Goal: Task Accomplishment & Management: Use online tool/utility

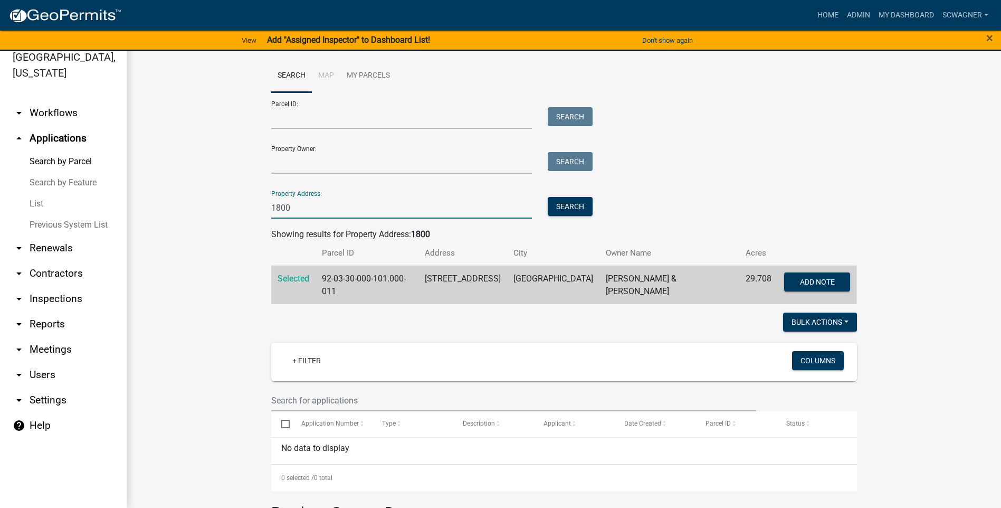
click at [322, 210] on input "1800" at bounding box center [401, 208] width 261 height 22
type input "1"
click at [572, 199] on button "Search" at bounding box center [570, 206] width 45 height 19
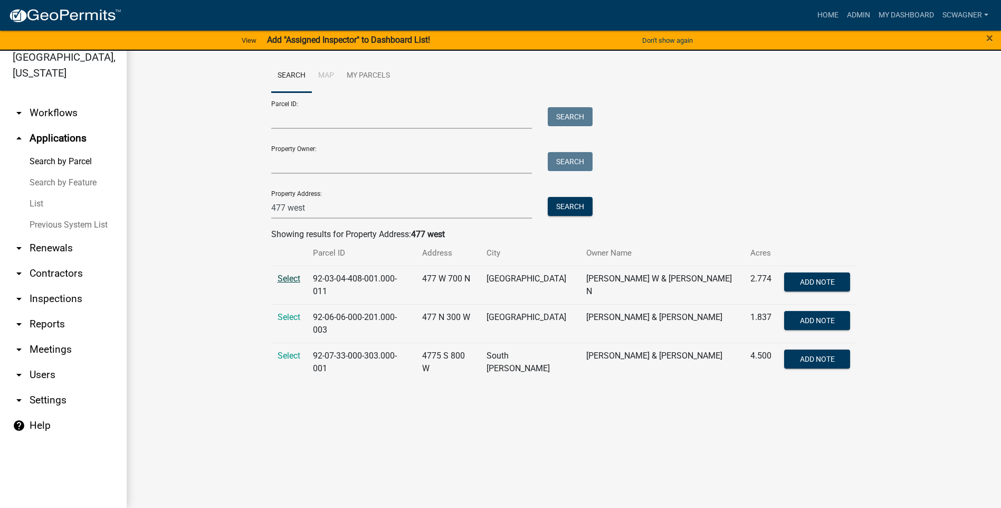
click at [286, 276] on span "Select" at bounding box center [289, 278] width 23 height 10
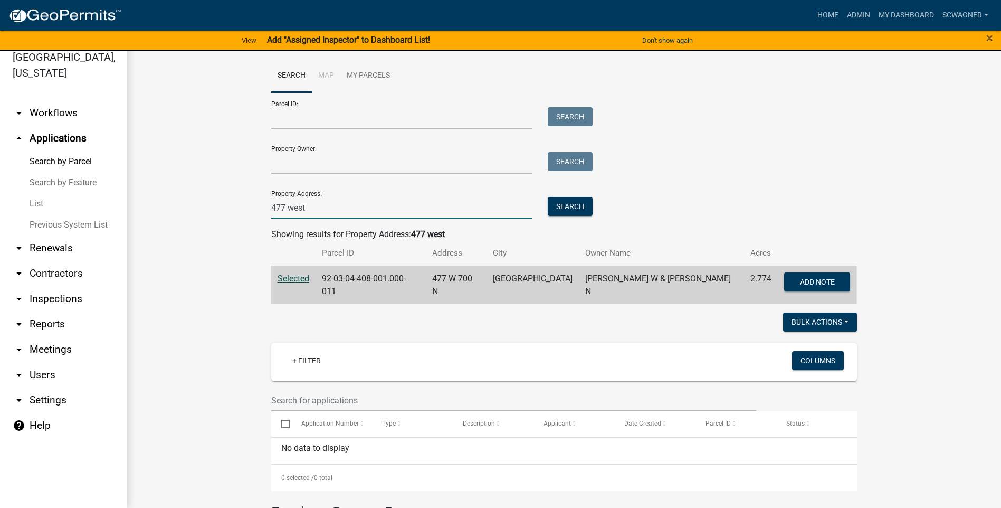
click at [312, 209] on input "477 west" at bounding box center [401, 208] width 261 height 22
type input "4"
click at [569, 206] on button "Search" at bounding box center [570, 206] width 45 height 19
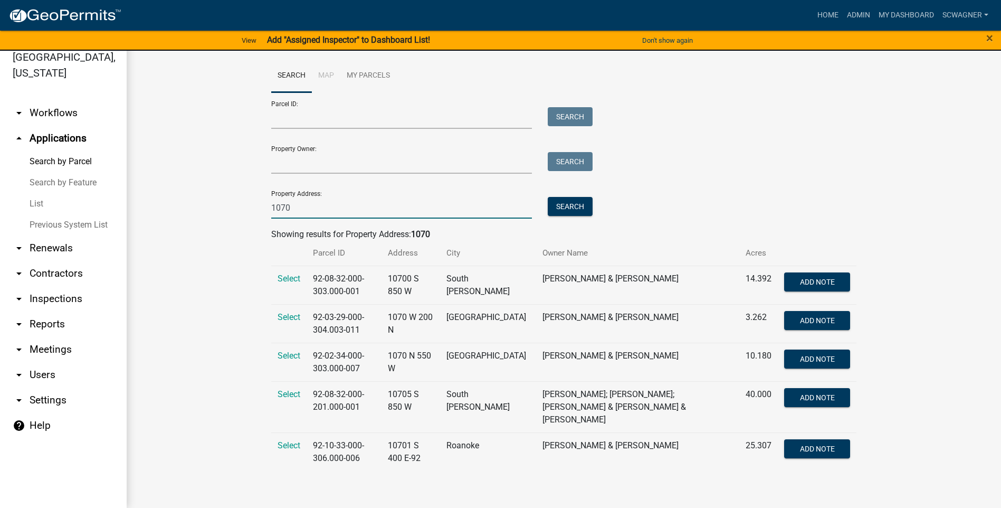
click at [301, 209] on input "1070" at bounding box center [401, 208] width 261 height 22
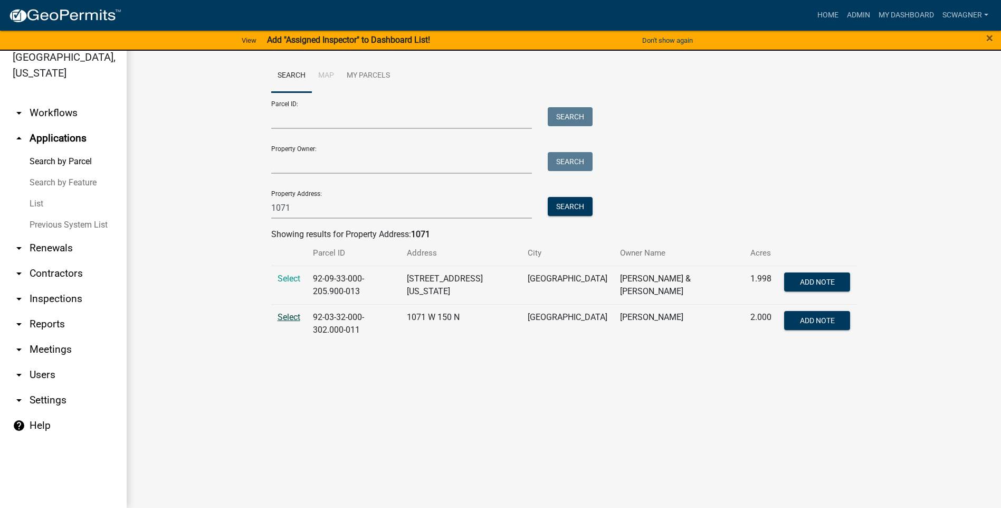
click at [287, 316] on span "Select" at bounding box center [289, 317] width 23 height 10
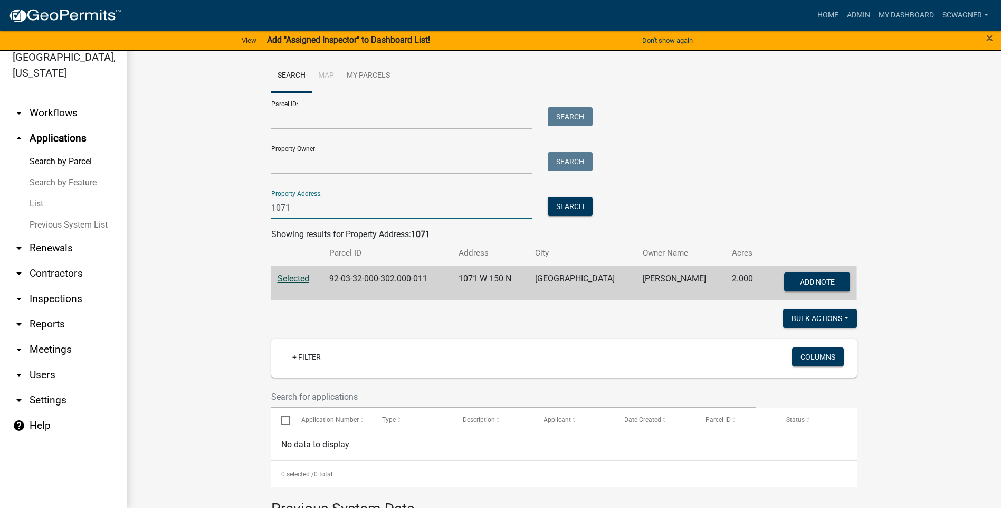
click at [301, 205] on input "1071" at bounding box center [401, 208] width 261 height 22
type input "1"
click at [582, 213] on button "Search" at bounding box center [570, 206] width 45 height 19
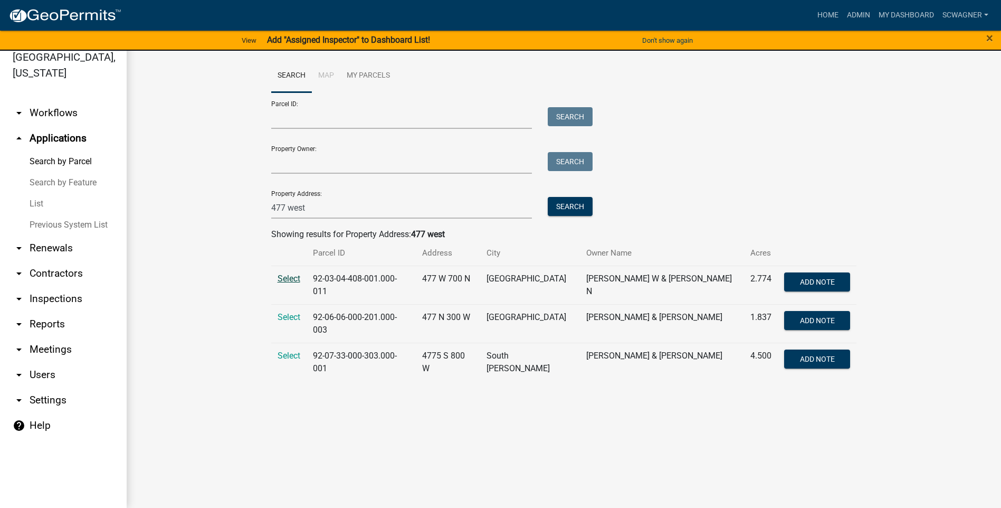
click at [293, 276] on span "Select" at bounding box center [289, 278] width 23 height 10
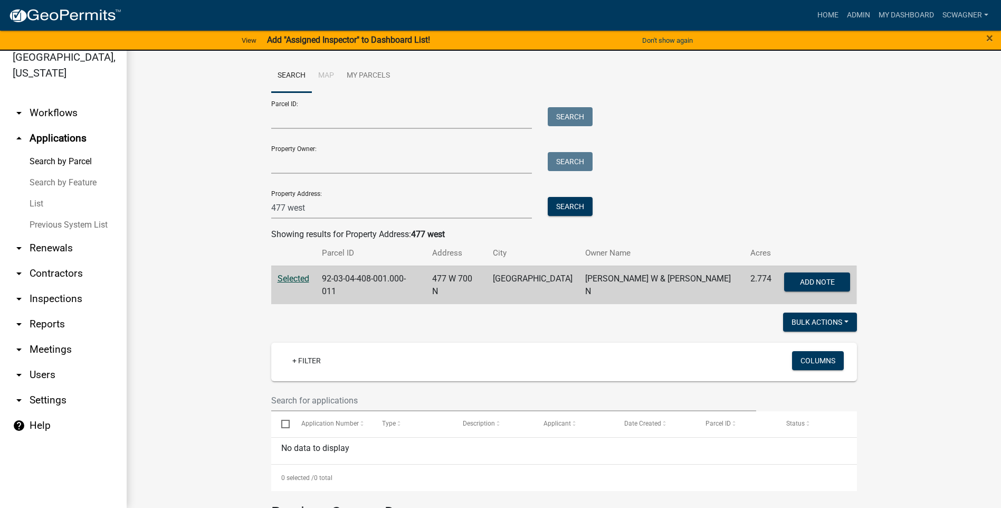
click at [210, 26] on nav "Toggle drawer menu more_horiz Home Admin My Dashboard scwagner Admin Account Lo…" at bounding box center [500, 15] width 1001 height 31
click at [330, 214] on input "477 west" at bounding box center [401, 208] width 261 height 22
type input "4"
type input "1021"
click at [567, 211] on button "Search" at bounding box center [570, 206] width 45 height 19
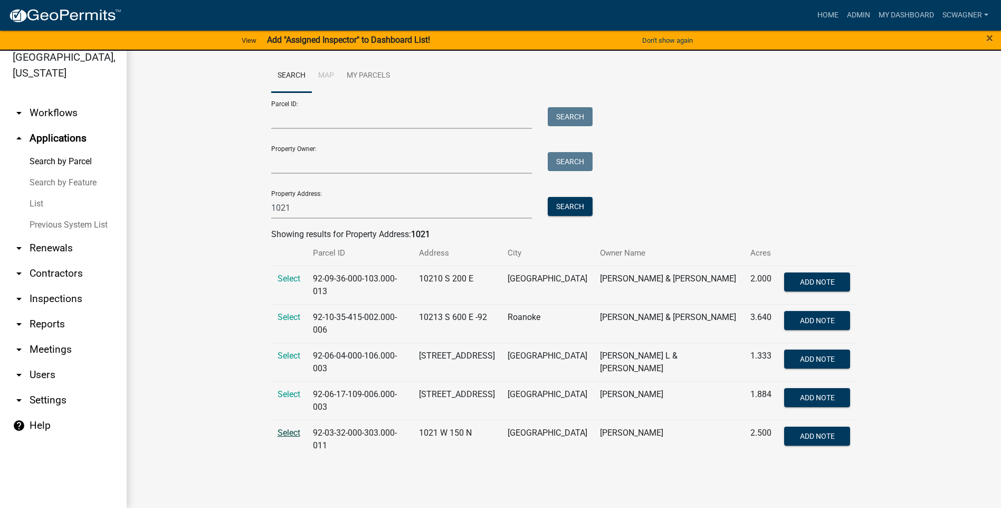
click at [288, 427] on span "Select" at bounding box center [289, 432] width 23 height 10
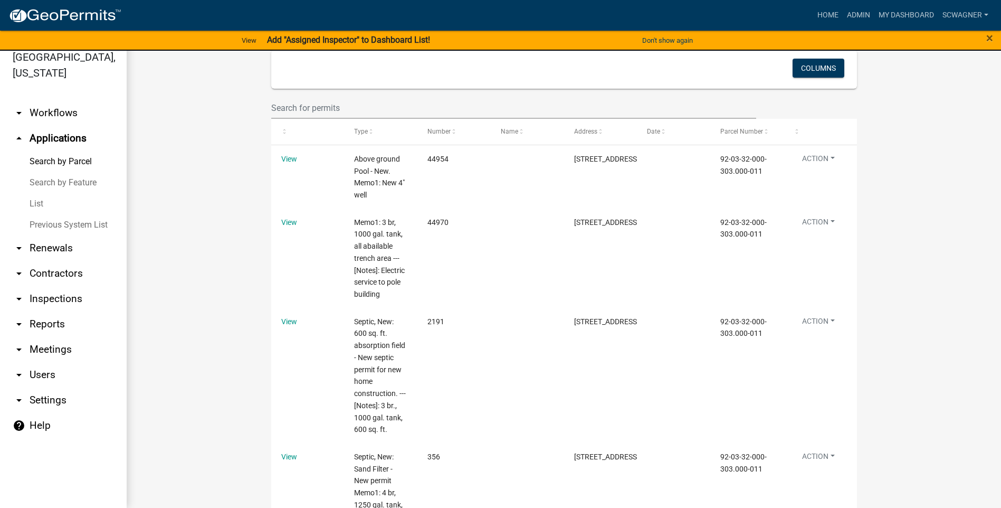
scroll to position [475, 0]
